Goal: Find specific page/section: Find specific page/section

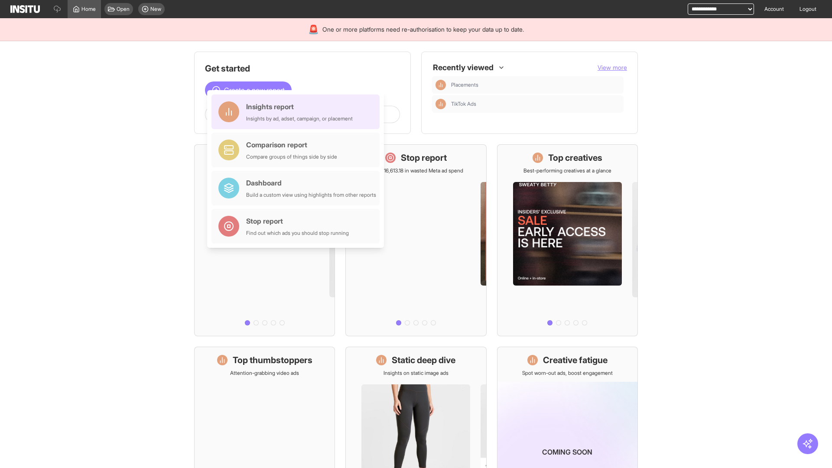
click at [298, 112] on div "Insights report Insights by ad, adset, campaign, or placement" at bounding box center [299, 111] width 107 height 21
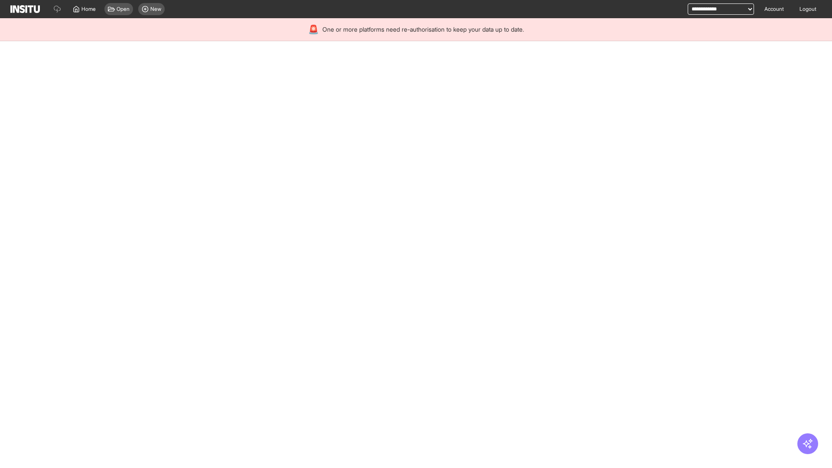
select select "**"
